Goal: Information Seeking & Learning: Learn about a topic

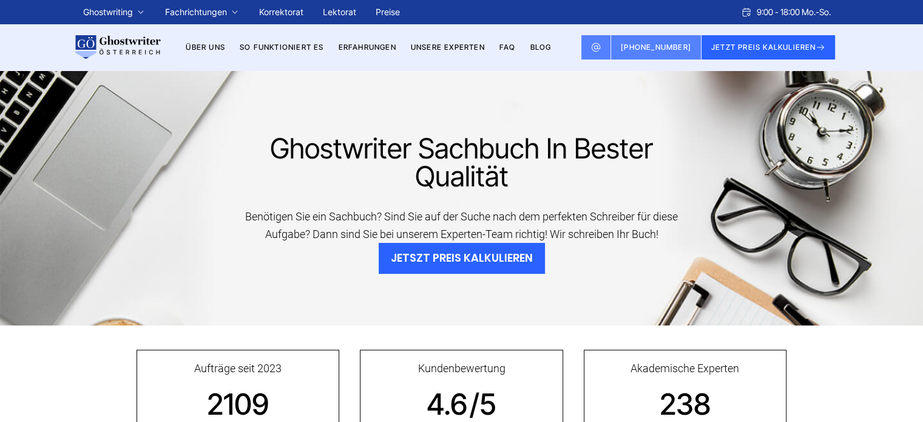
click at [261, 128] on div "Ghostwriter Sachbuch in bester Qualität Benötigen Sie ein Sachbuch? Sind Sie au…" at bounding box center [461, 197] width 923 height 255
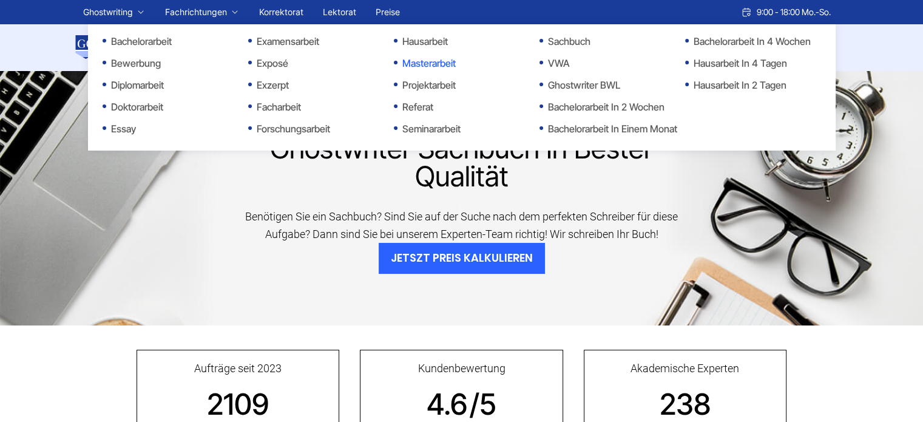
click at [415, 66] on link "Masterarbeit" at bounding box center [454, 63] width 121 height 15
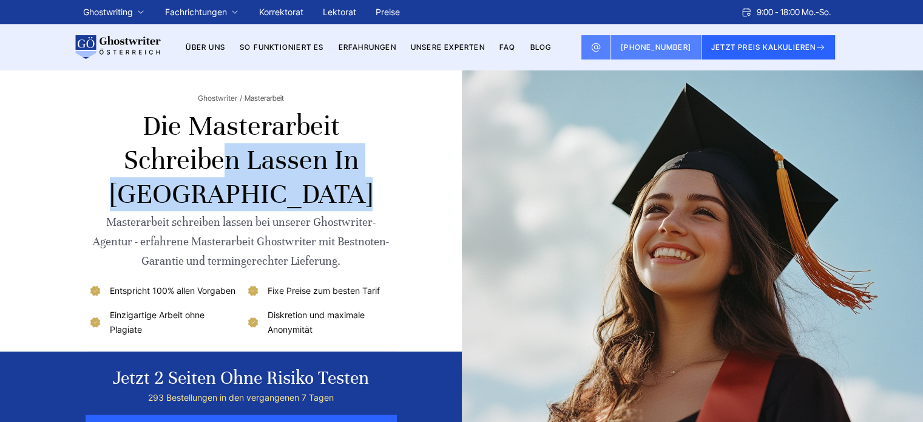
drag, startPoint x: 191, startPoint y: 121, endPoint x: 322, endPoint y: 165, distance: 138.2
click at [322, 165] on h1 "Die Masterarbeit schreiben lassen in Österreich" at bounding box center [241, 160] width 307 height 102
copy h1 "Masterarbeit schreiben lassen"
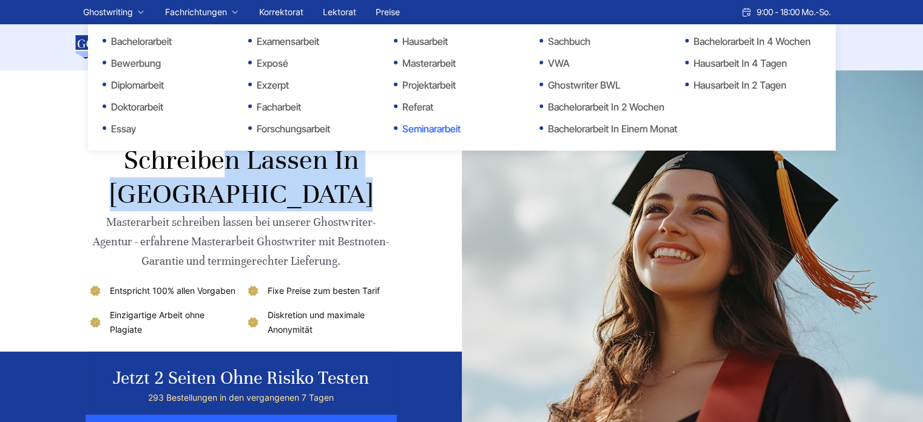
click at [426, 131] on link "Seminararbeit" at bounding box center [454, 128] width 121 height 15
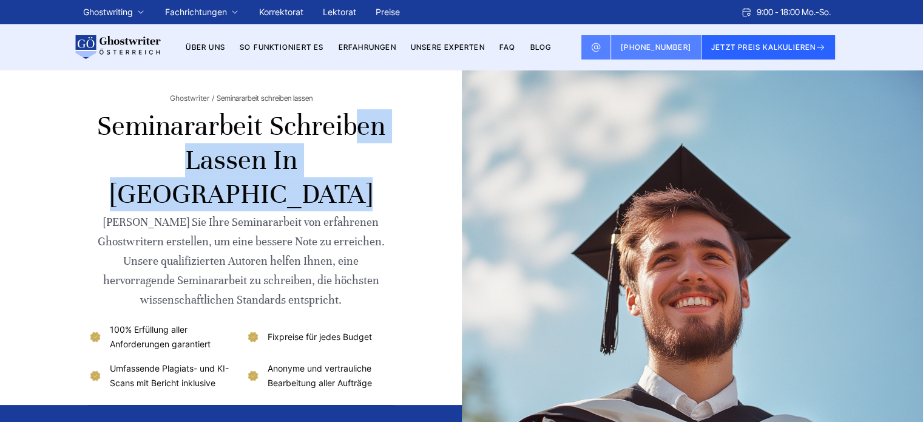
drag, startPoint x: 98, startPoint y: 129, endPoint x: 195, endPoint y: 159, distance: 102.3
click at [195, 159] on h1 "Seminararbeit schreiben lassen in Österreich" at bounding box center [241, 160] width 307 height 102
copy h1 "Seminararbeit schreiben lassen"
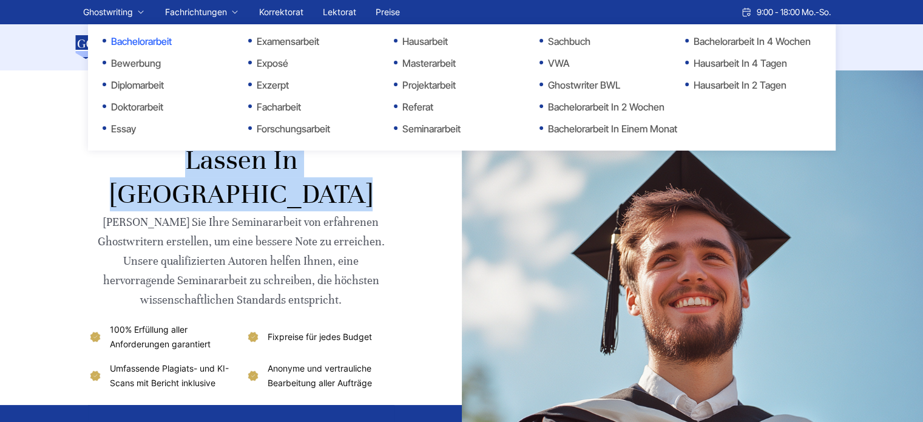
click at [131, 42] on link "Bachelorarbeit" at bounding box center [163, 41] width 121 height 15
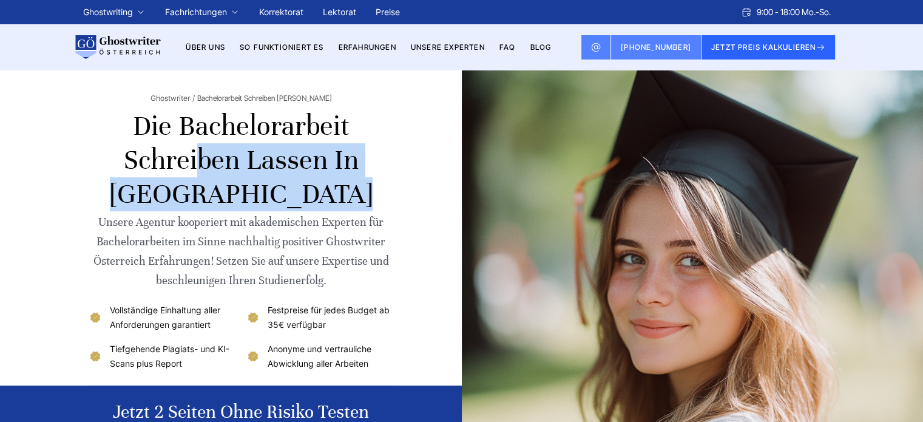
copy h1 "Bachelorarbeit schreiben lassen"
drag, startPoint x: 182, startPoint y: 123, endPoint x: 321, endPoint y: 163, distance: 144.5
click at [321, 163] on h1 "Die Bachelorarbeit schreiben lassen in Österreich" at bounding box center [241, 160] width 307 height 102
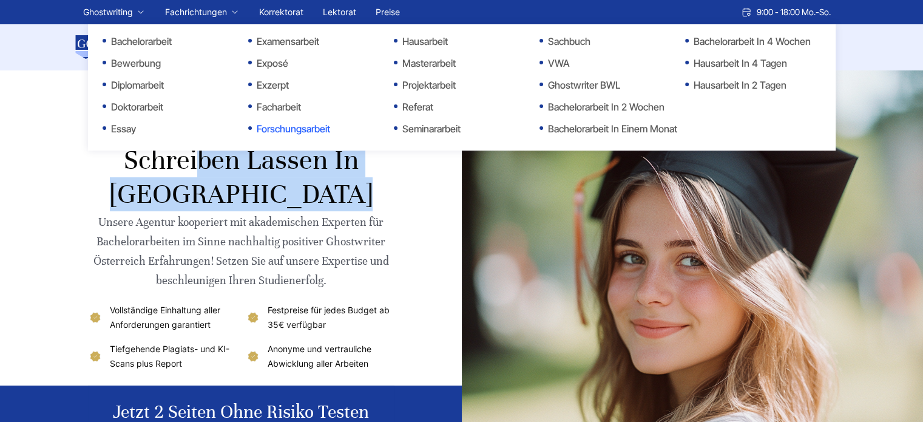
click at [294, 128] on link "Forschungsarbeit" at bounding box center [308, 128] width 121 height 15
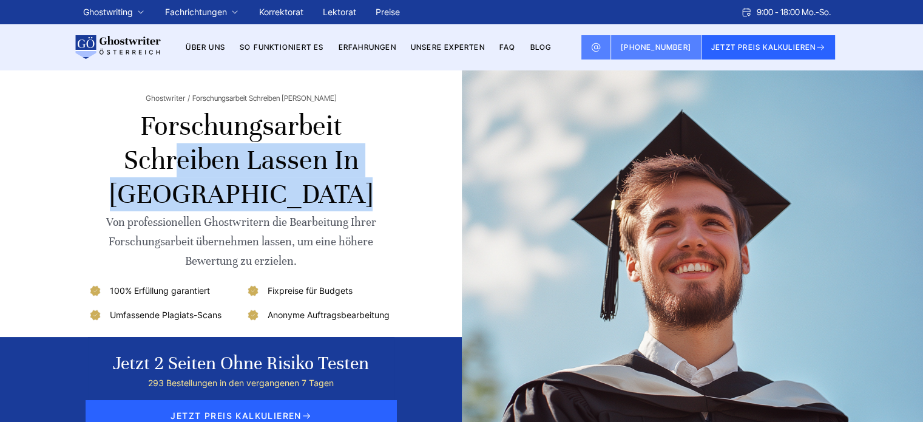
drag, startPoint x: 141, startPoint y: 121, endPoint x: 321, endPoint y: 167, distance: 186.0
click at [321, 167] on h1 "Forschungsarbeit schreiben lassen in [GEOGRAPHIC_DATA]" at bounding box center [241, 160] width 307 height 102
copy h1 "Forschungsarbeit schreiben lassen"
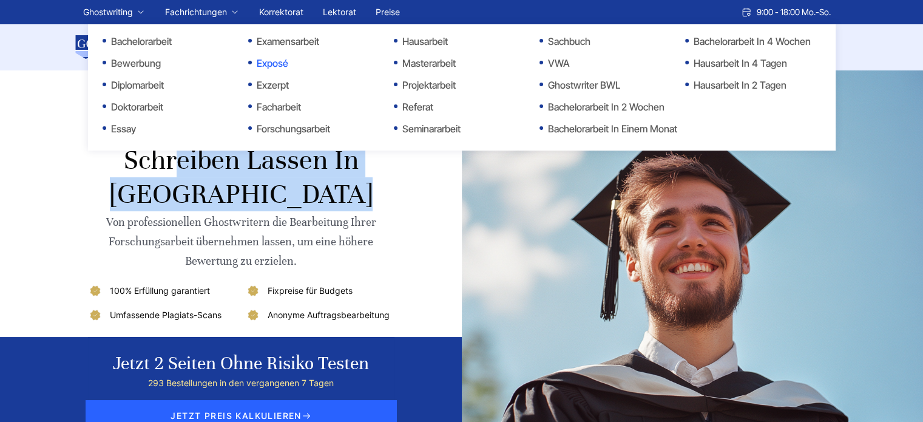
click at [277, 66] on link "Exposé" at bounding box center [308, 63] width 121 height 15
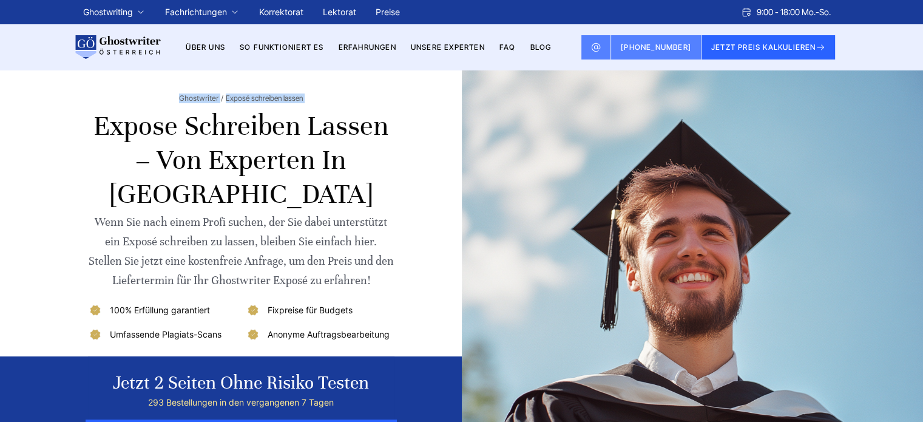
drag, startPoint x: 188, startPoint y: 123, endPoint x: 382, endPoint y: 134, distance: 194.6
click at [382, 134] on div "Ghostwriter Exposé schreiben lassen Expose schreiben lassen – Von Experten in […" at bounding box center [461, 267] width 777 height 395
click at [382, 134] on div at bounding box center [608, 267] width 456 height 395
drag, startPoint x: 97, startPoint y: 133, endPoint x: 382, endPoint y: 129, distance: 285.4
click at [382, 129] on div "Ghostwriter Exposé schreiben lassen Expose schreiben lassen – Von Experten in […" at bounding box center [461, 267] width 777 height 395
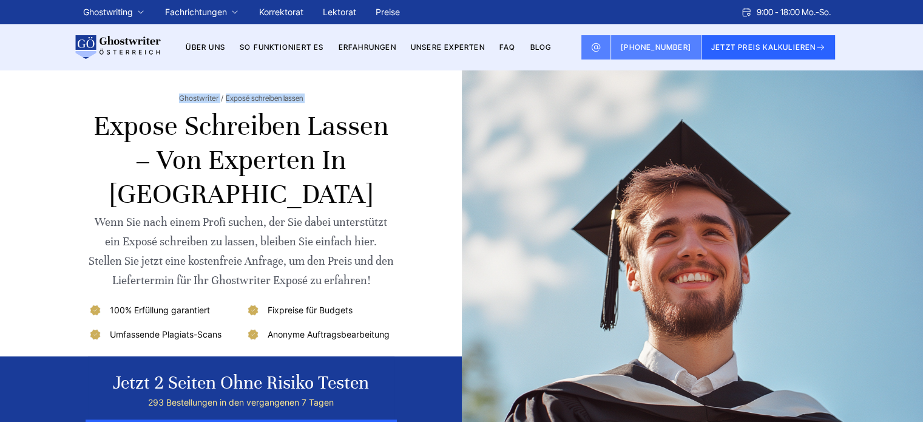
click at [386, 128] on div at bounding box center [608, 267] width 456 height 395
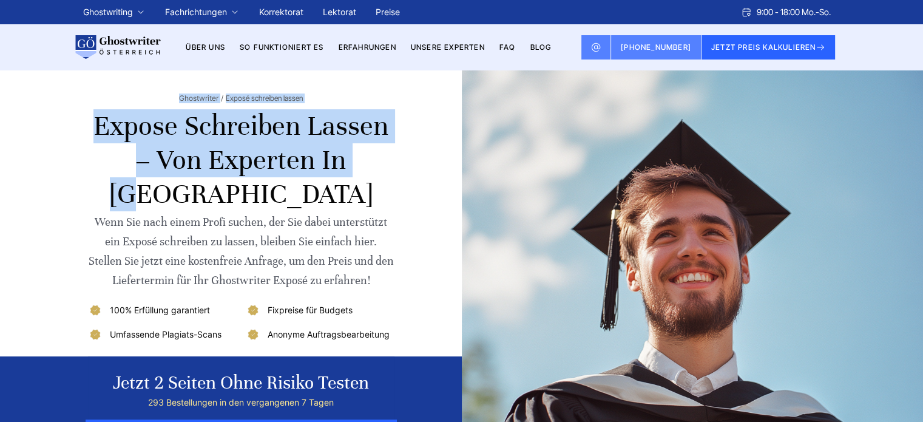
drag, startPoint x: 386, startPoint y: 128, endPoint x: 321, endPoint y: 134, distance: 65.8
click at [321, 134] on div "Ghostwriter Exposé schreiben lassen Expose schreiben lassen – Von Experten in […" at bounding box center [461, 267] width 777 height 395
click at [316, 98] on div "Ghostwriter Exposé schreiben lassen" at bounding box center [241, 98] width 307 height 10
click at [314, 98] on div "Ghostwriter Exposé schreiben lassen" at bounding box center [241, 98] width 307 height 10
drag, startPoint x: 327, startPoint y: 133, endPoint x: 338, endPoint y: 173, distance: 41.7
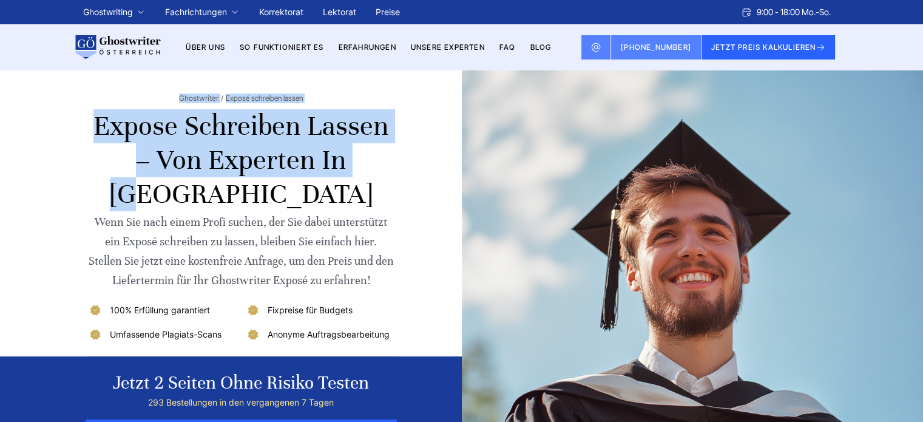
click at [327, 134] on h1 "Expose schreiben lassen – Von Experten in Österreich" at bounding box center [241, 160] width 307 height 102
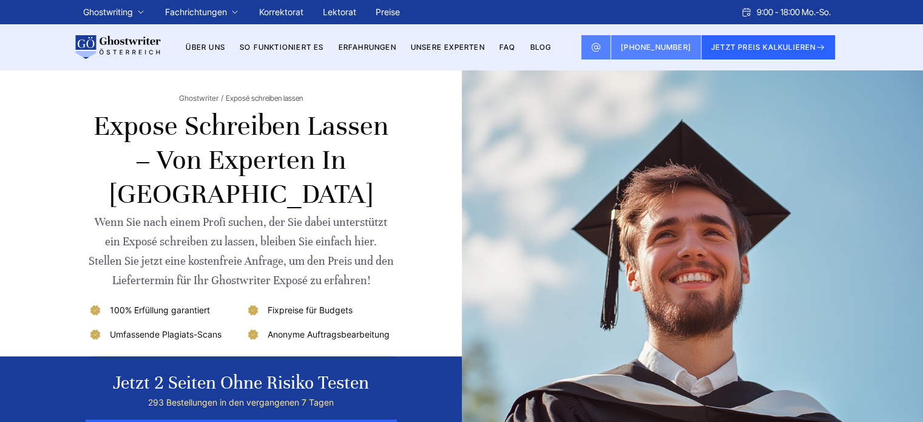
drag, startPoint x: 331, startPoint y: 233, endPoint x: 334, endPoint y: 240, distance: 7.7
click at [332, 233] on div "Wenn Sie nach einem Profi suchen, der Sie dabei unterstützt ein Exposé schreibe…" at bounding box center [241, 251] width 307 height 78
copy span "Exposé schreiben lassen"
drag, startPoint x: 302, startPoint y: 97, endPoint x: 226, endPoint y: 100, distance: 75.3
click at [226, 100] on span "Exposé schreiben lassen" at bounding box center [264, 98] width 77 height 10
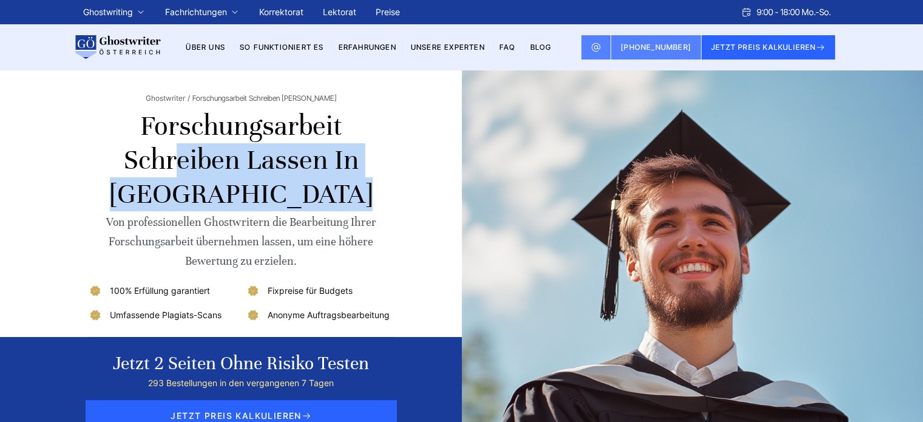
drag, startPoint x: 142, startPoint y: 122, endPoint x: 322, endPoint y: 160, distance: 184.2
click at [322, 160] on h1 "Forschungsarbeit schreiben lassen in [GEOGRAPHIC_DATA]" at bounding box center [241, 160] width 307 height 102
copy h1 "Forschungsarbeit schreiben lassen"
click at [294, 12] on link "Korrektorat" at bounding box center [281, 12] width 44 height 10
